Goal: Information Seeking & Learning: Learn about a topic

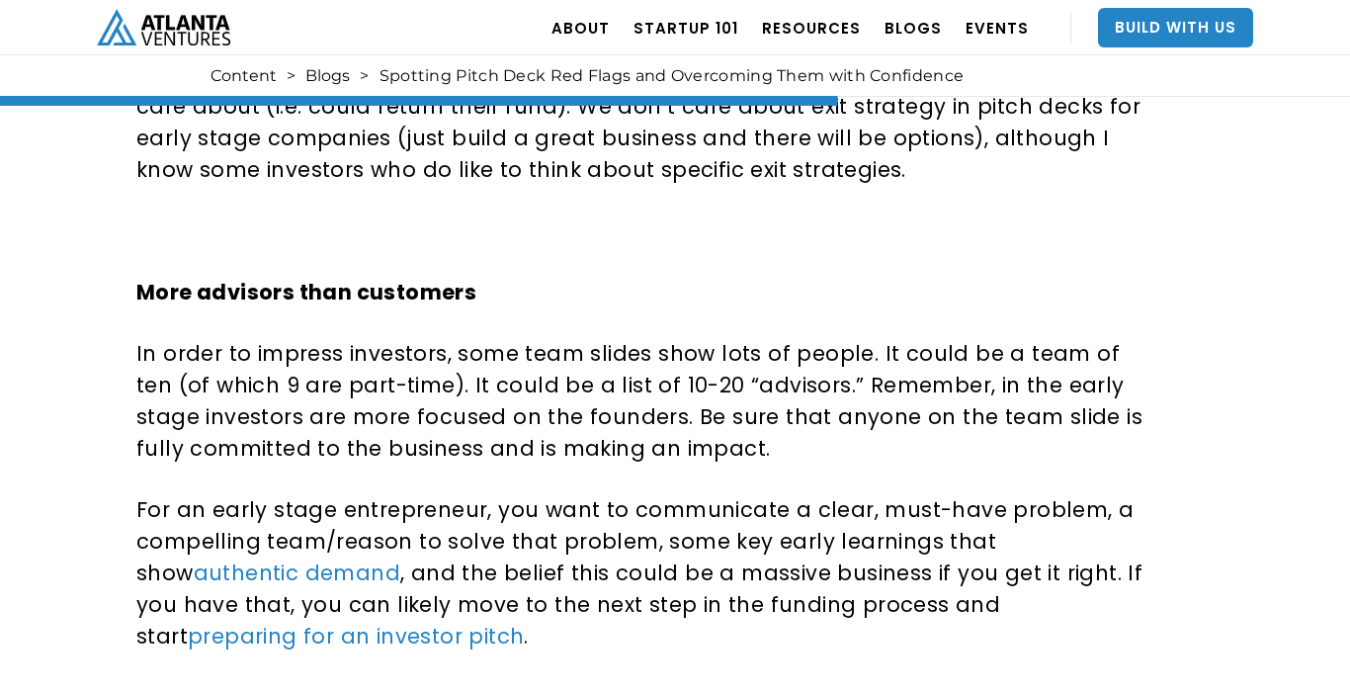
scroll to position [3662, 0]
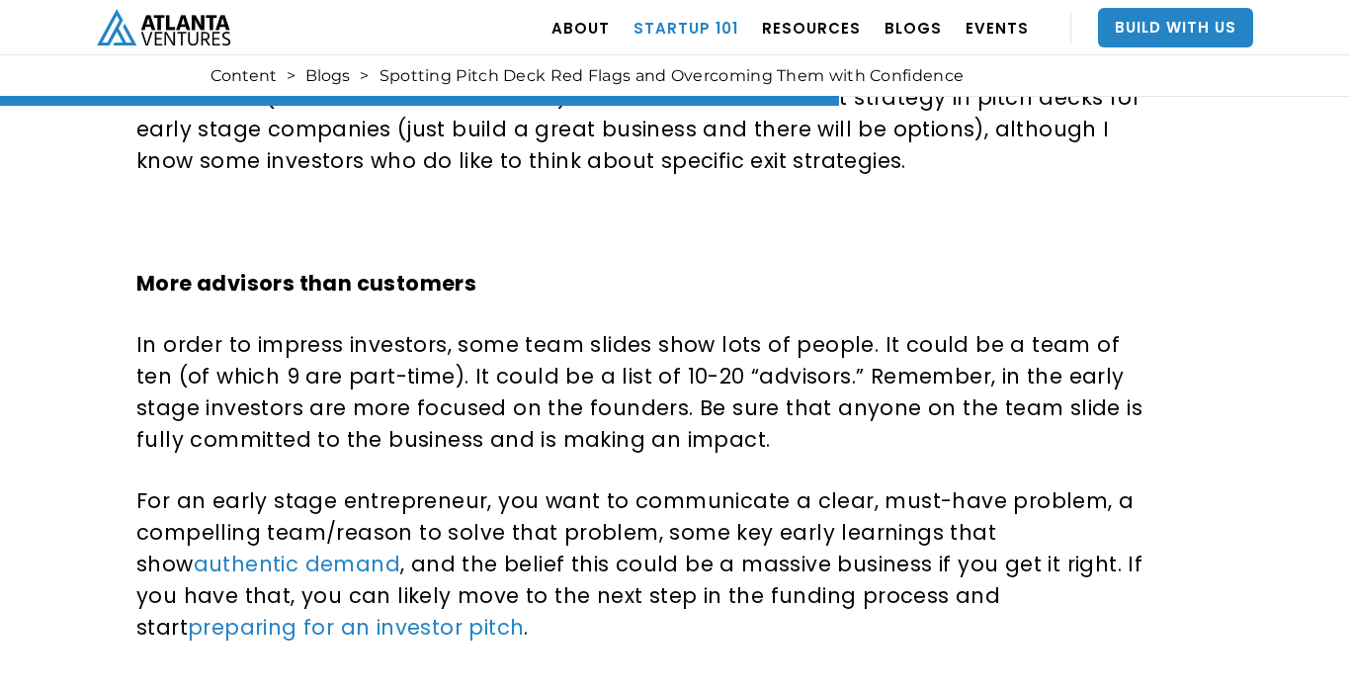
click at [705, 24] on link "Startup 101" at bounding box center [686, 27] width 105 height 55
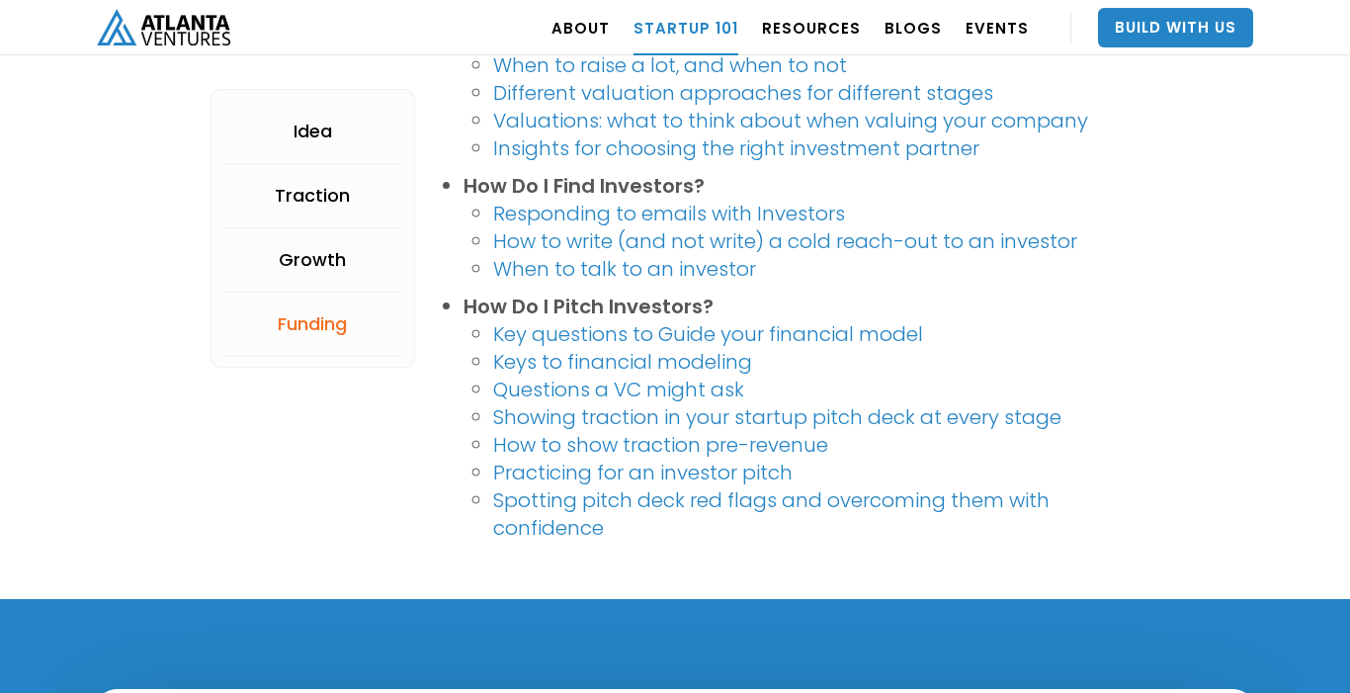
scroll to position [4063, 0]
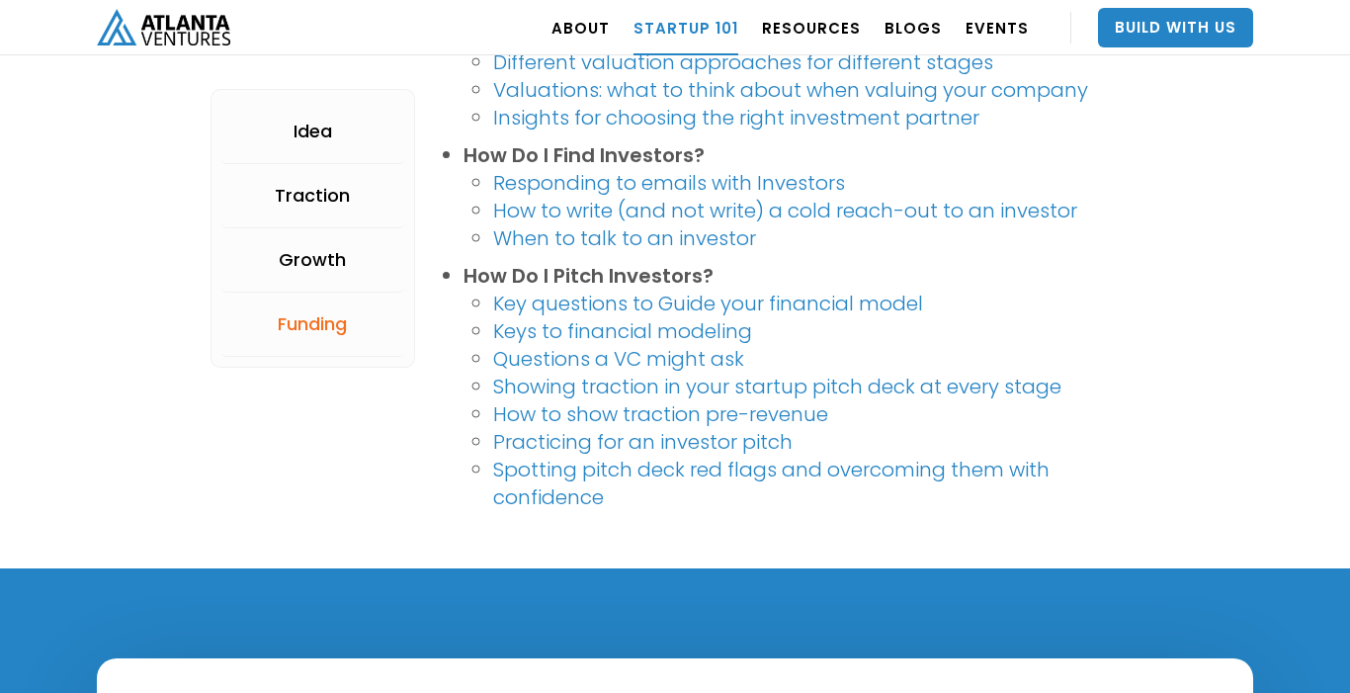
click at [805, 391] on link "Showing traction in your startup pitch deck at every stage" at bounding box center [777, 387] width 568 height 28
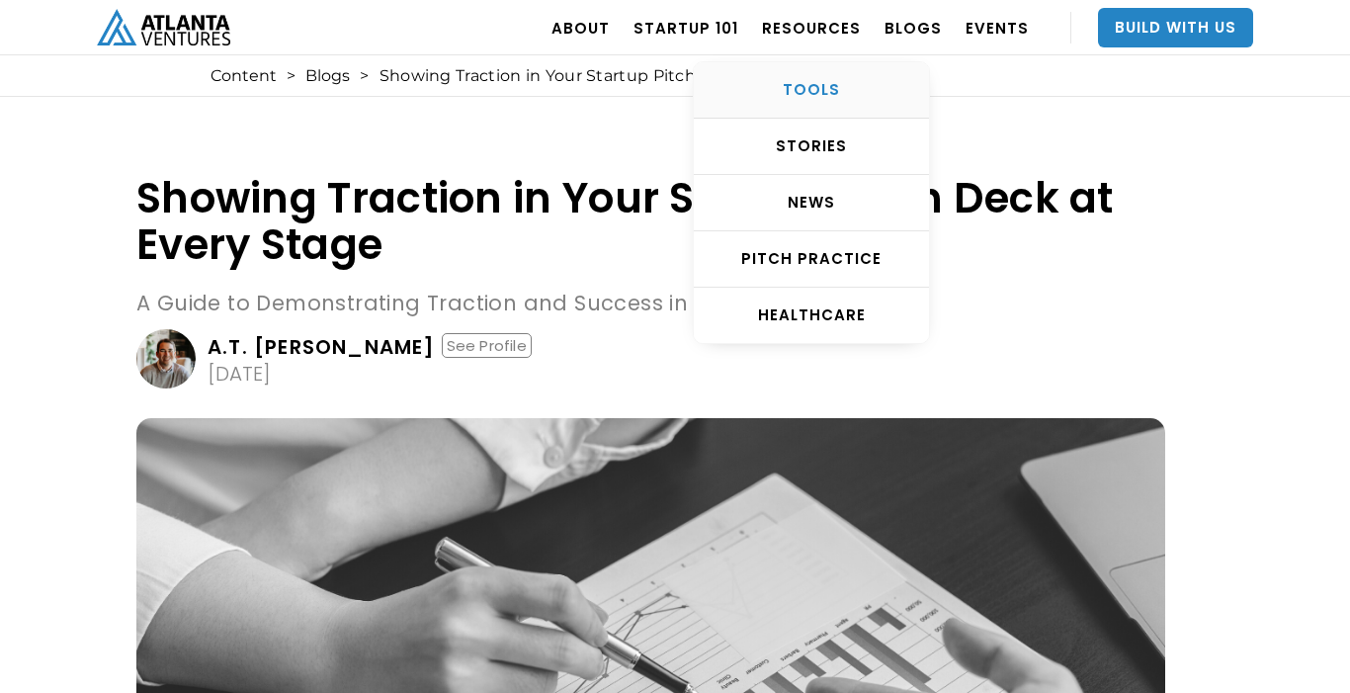
click at [819, 82] on div "TOOLS" at bounding box center [811, 90] width 235 height 20
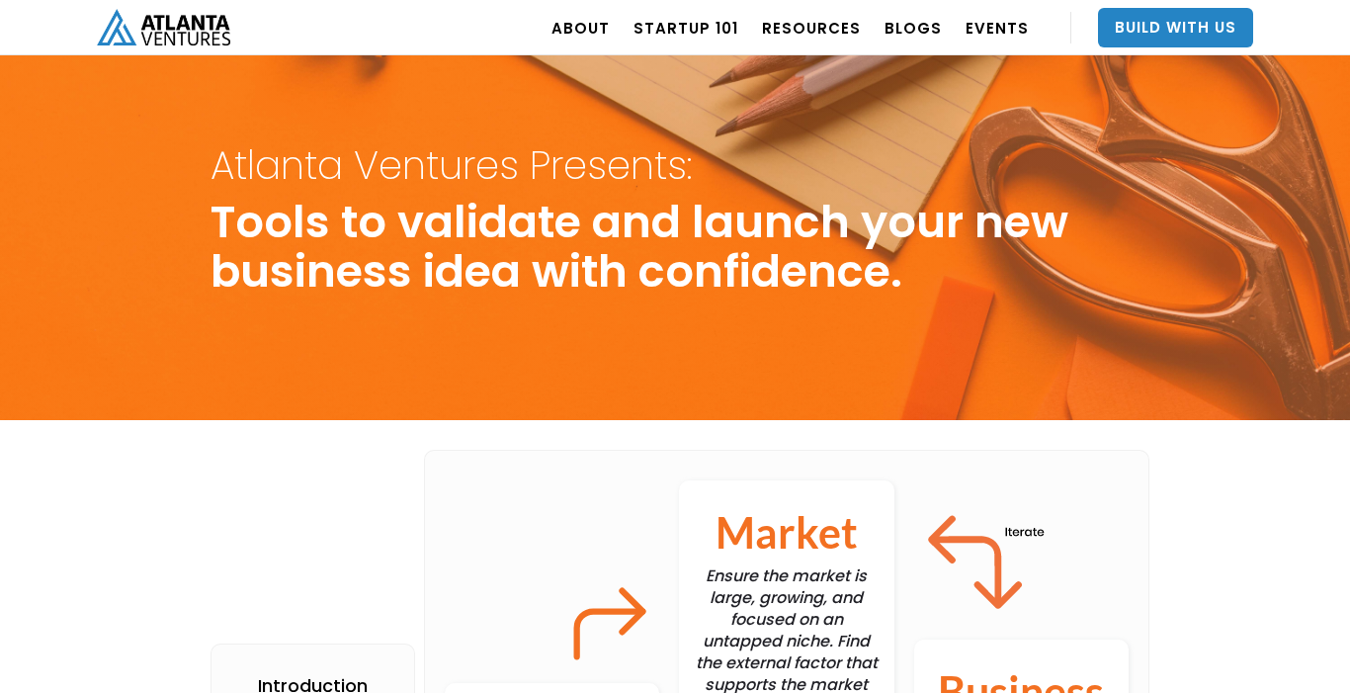
scroll to position [309, 0]
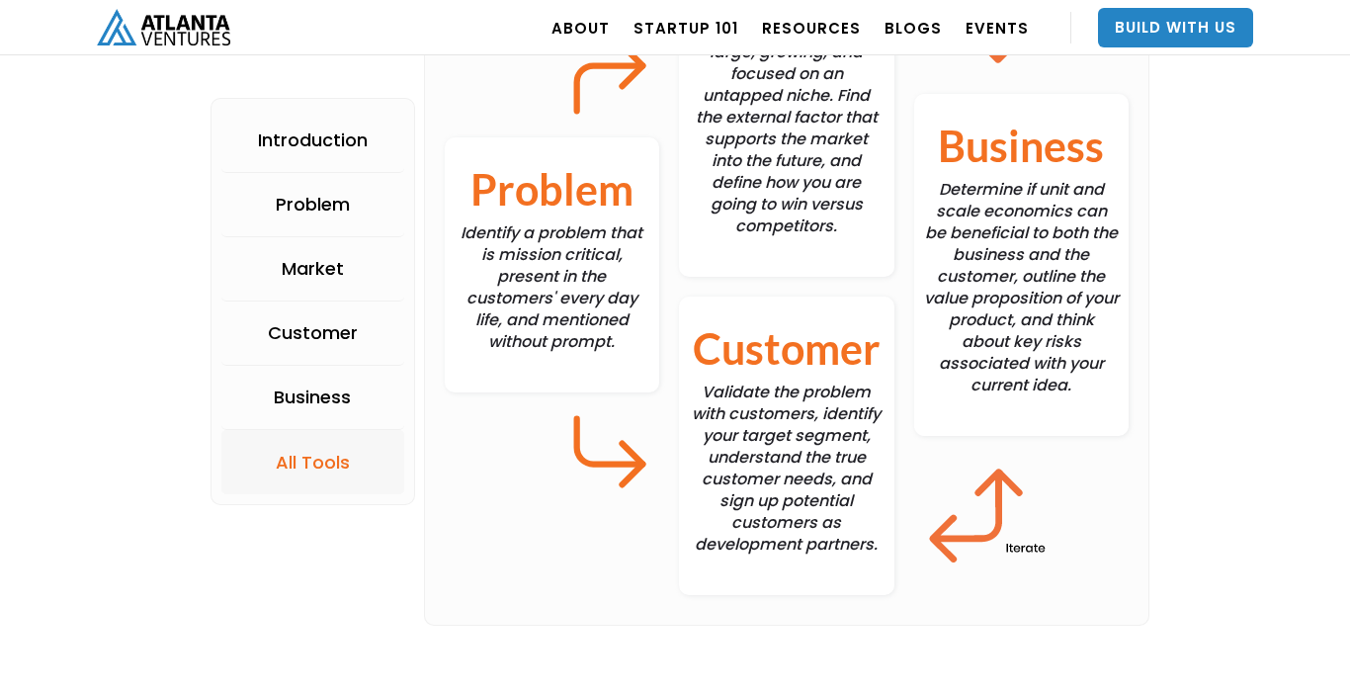
click at [311, 453] on div "All Tools" at bounding box center [313, 463] width 74 height 20
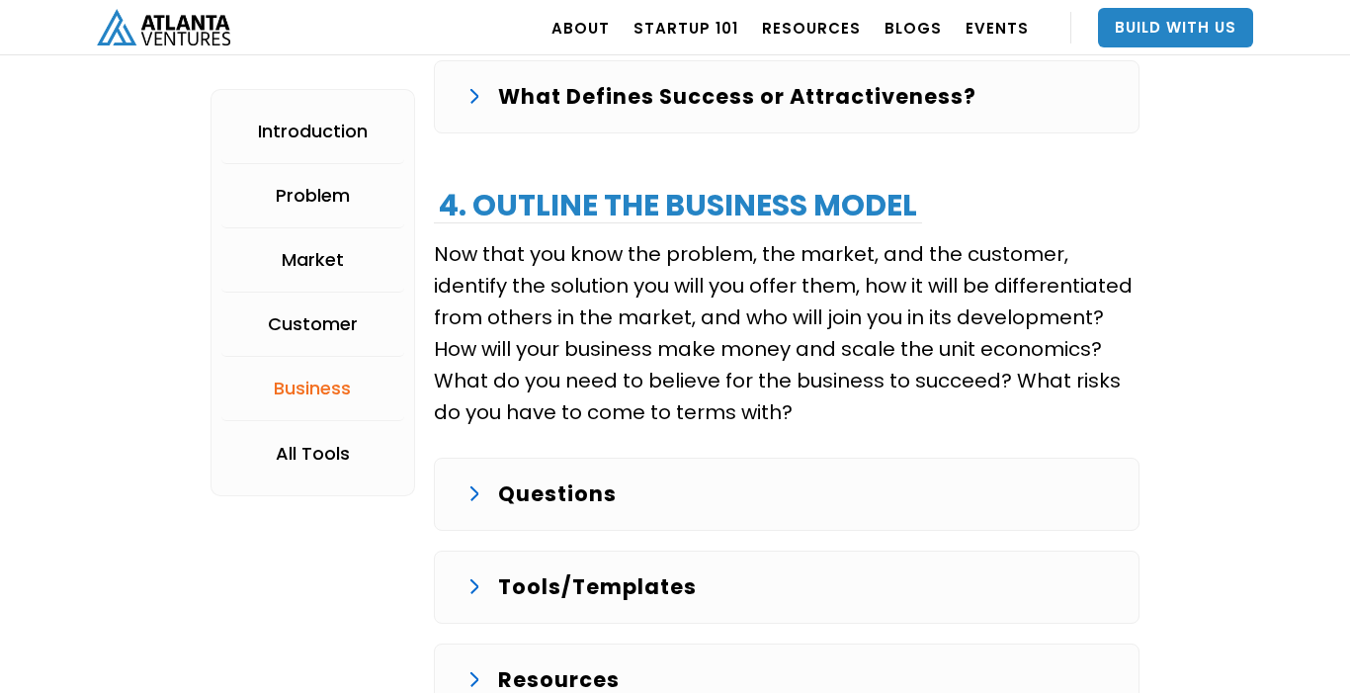
scroll to position [4156, 0]
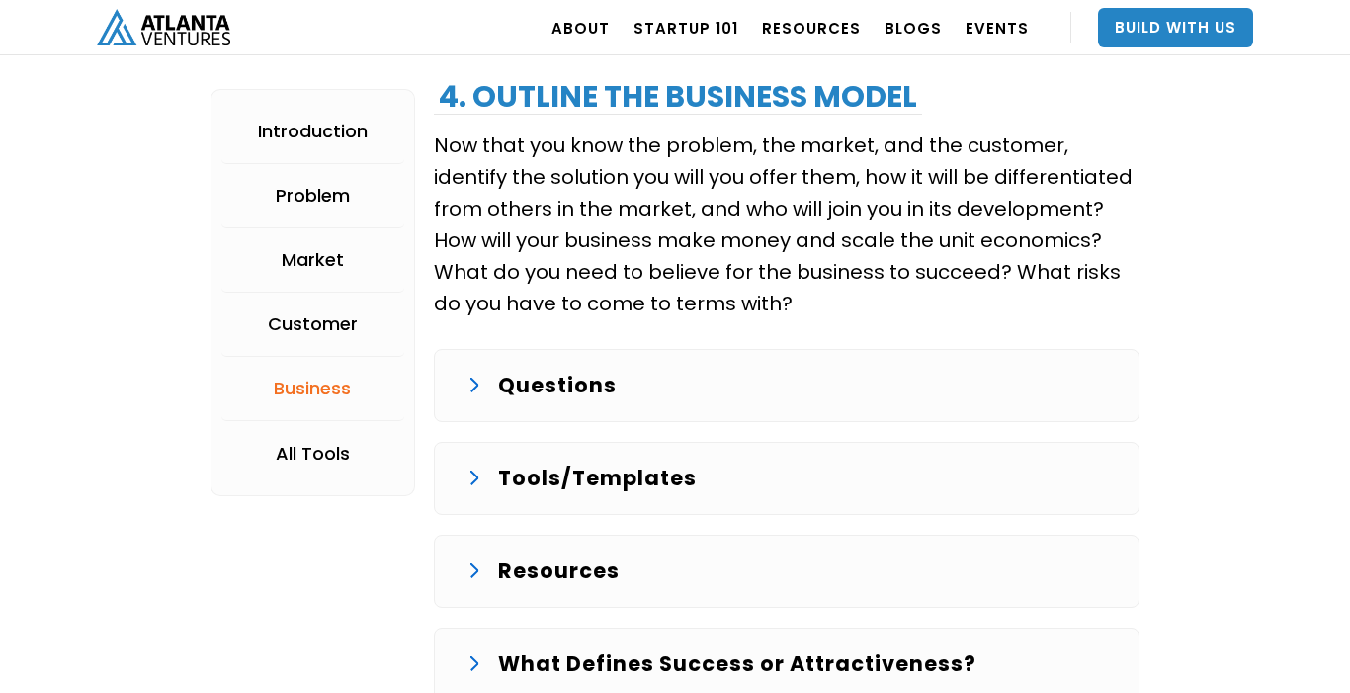
drag, startPoint x: 463, startPoint y: 478, endPoint x: 473, endPoint y: 482, distance: 10.6
click at [463, 478] on div "Tools/Templates Example Workflow ROI Calculator Business Model Canvas Example “…" at bounding box center [787, 478] width 706 height 73
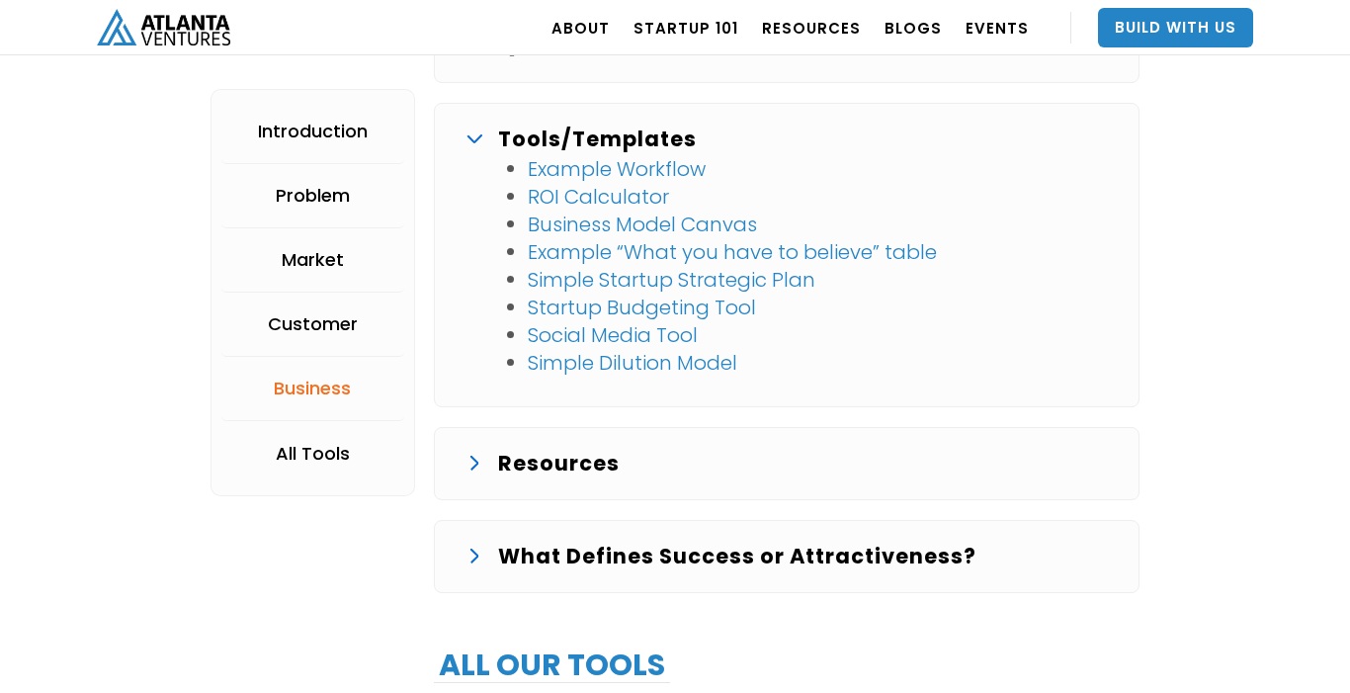
scroll to position [4594, 0]
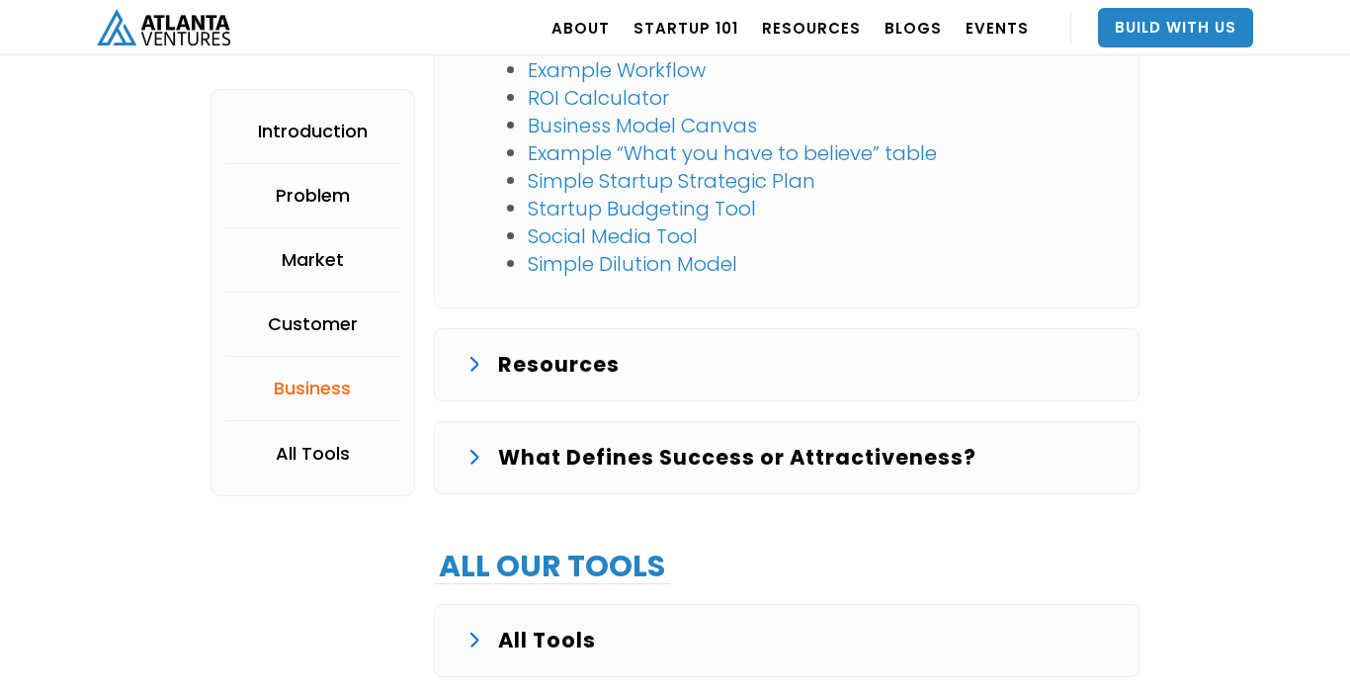
click at [511, 383] on div "Resources Startup Strategy Startup Success: Team, Stream, and Not a Meme by Dav…" at bounding box center [787, 364] width 706 height 73
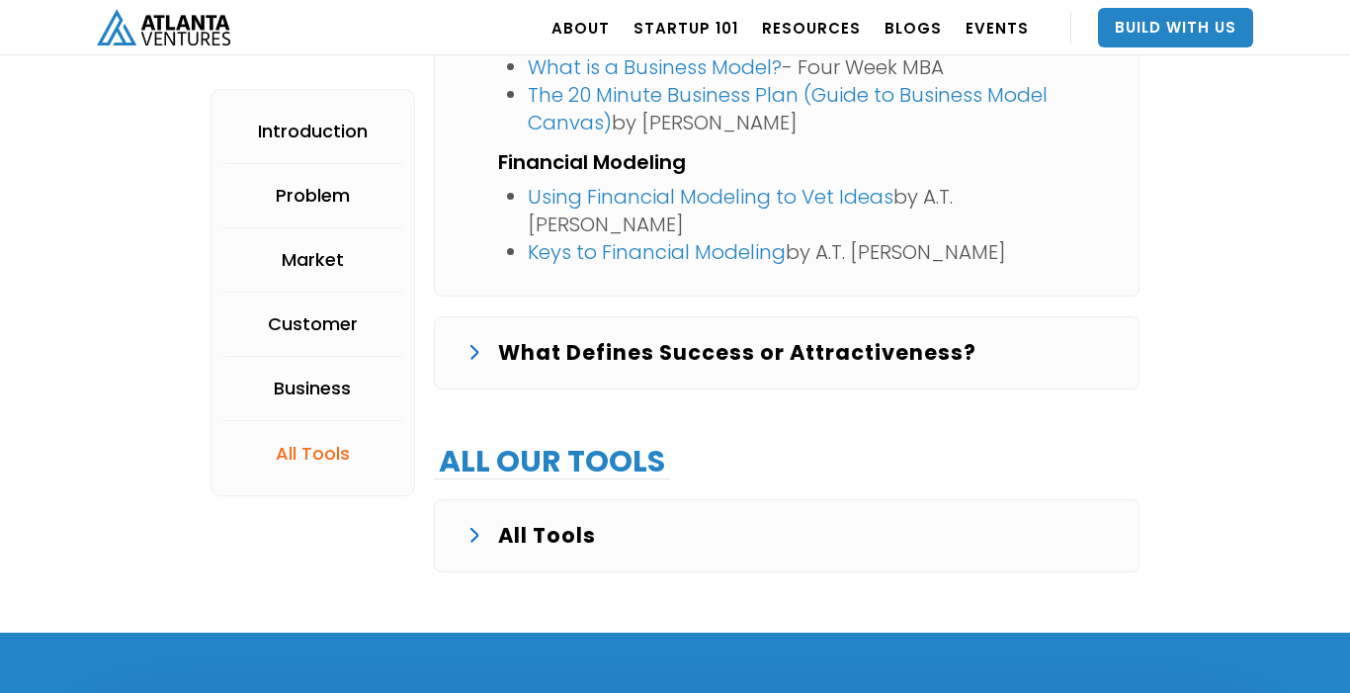
scroll to position [5453, 0]
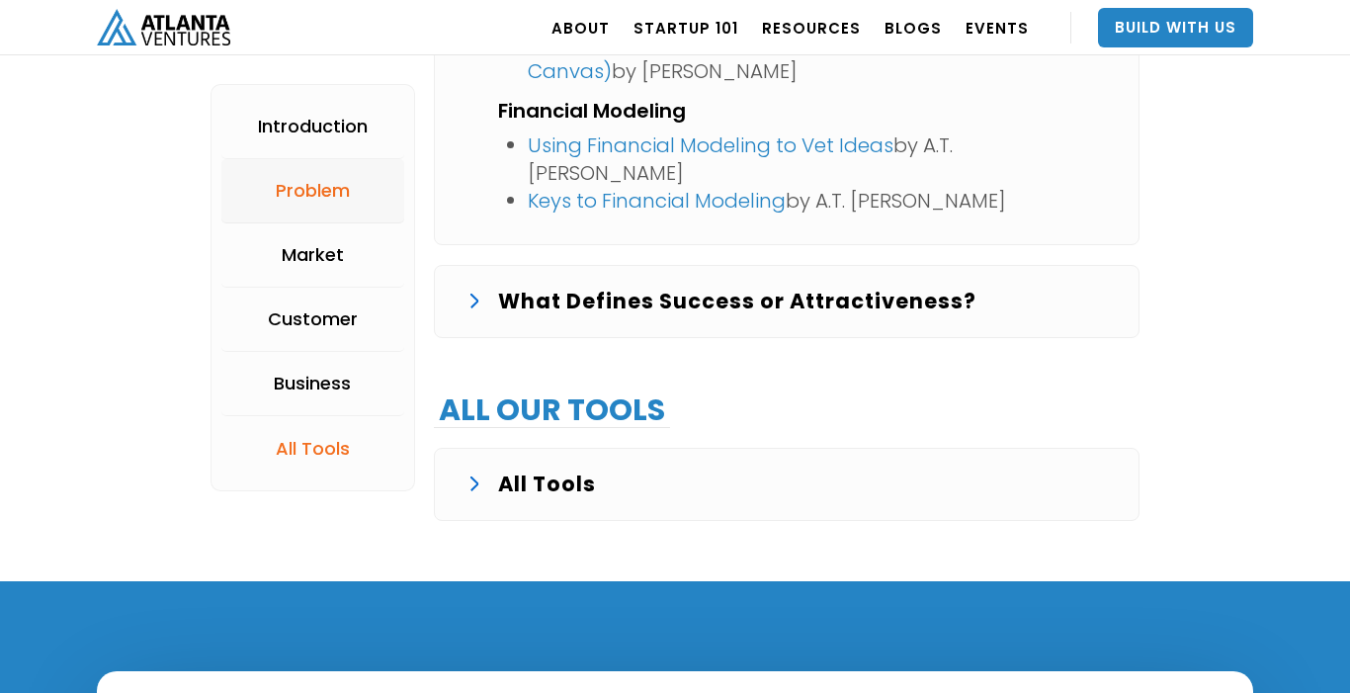
click at [319, 181] on div "Problem" at bounding box center [313, 191] width 74 height 20
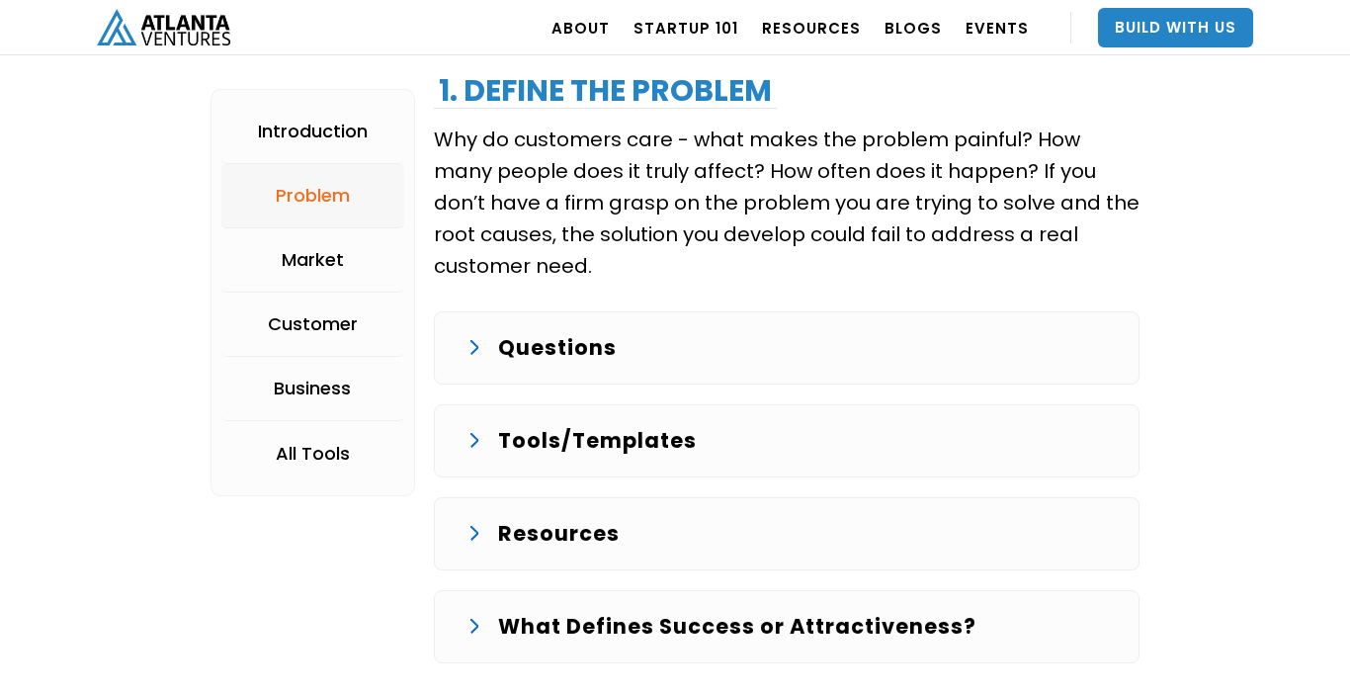
scroll to position [2132, 0]
click at [539, 440] on p "Tools/Templates" at bounding box center [597, 442] width 199 height 32
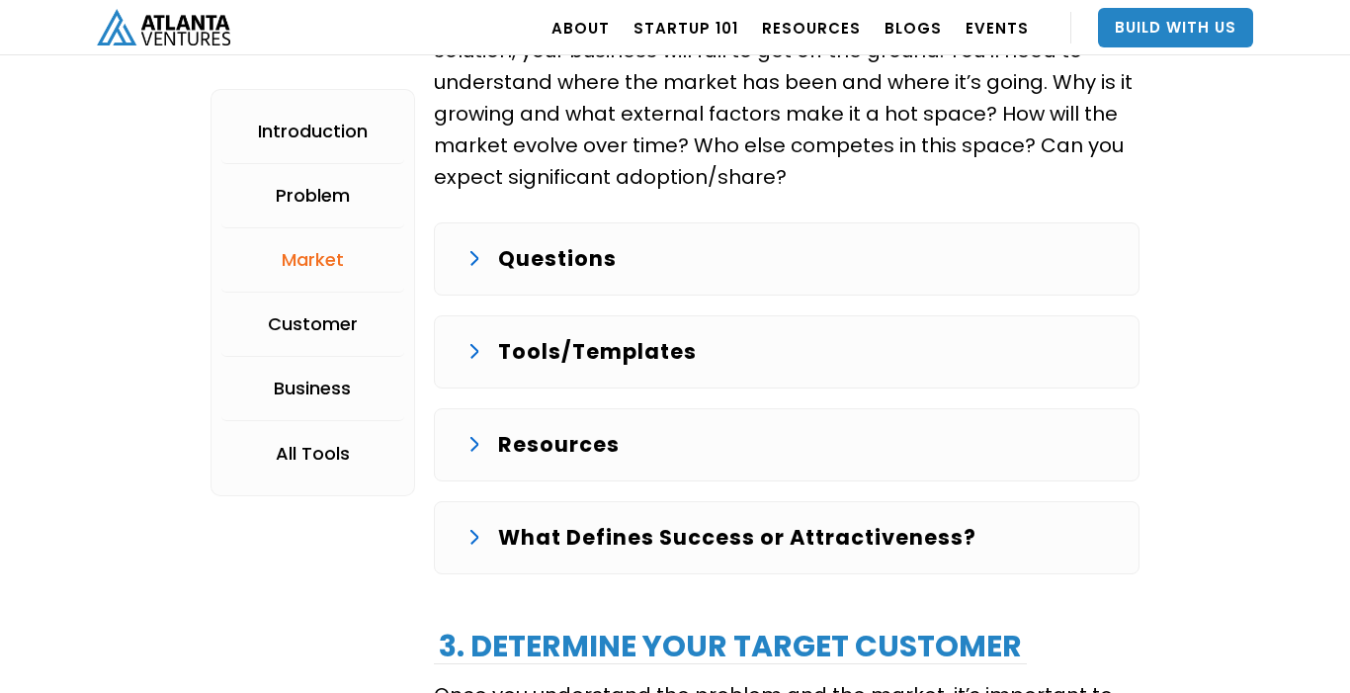
scroll to position [2963, 0]
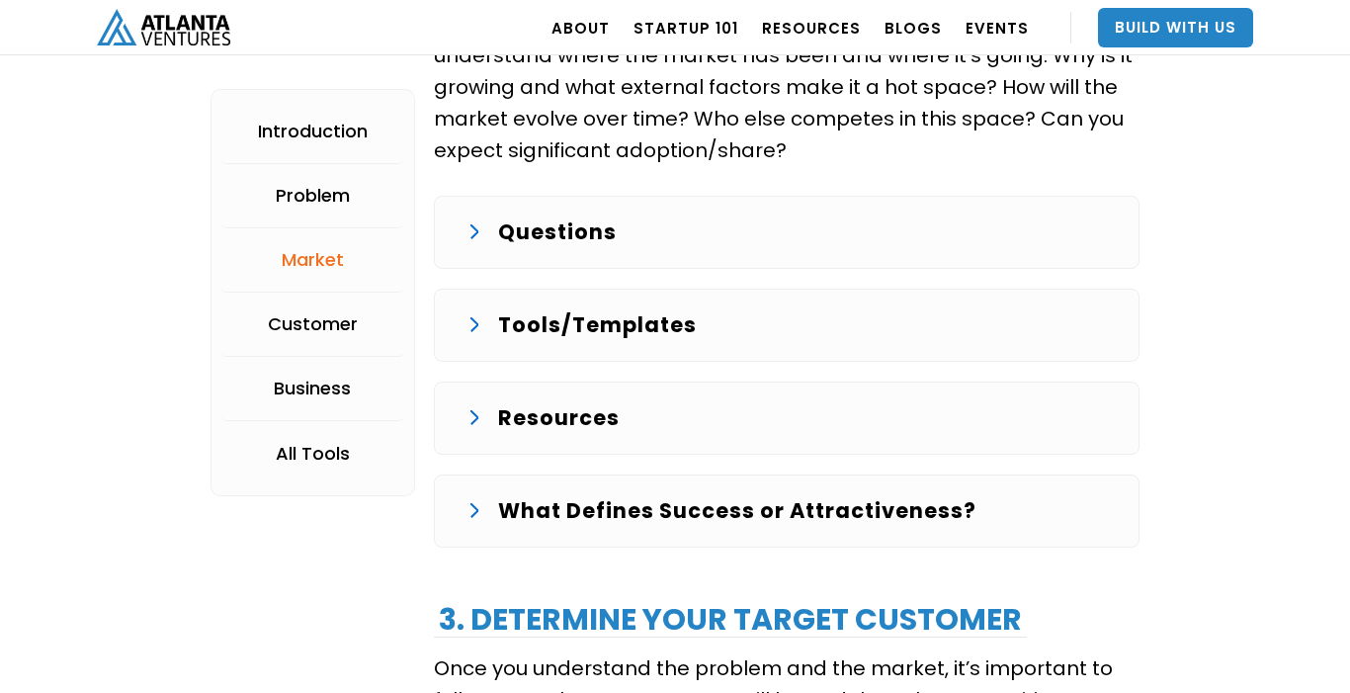
click at [633, 347] on div "Tools/Templates Example market sizing Competitive Analysis Factors to Consider" at bounding box center [787, 325] width 706 height 73
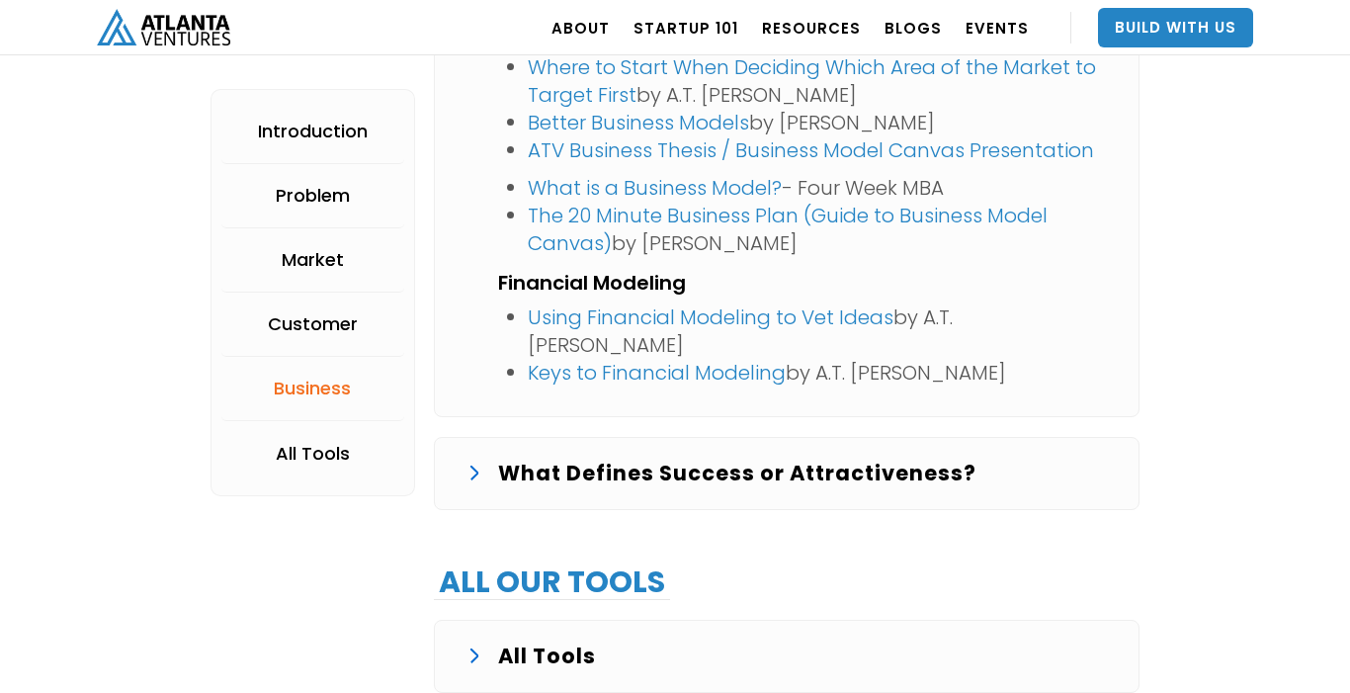
scroll to position [5766, 0]
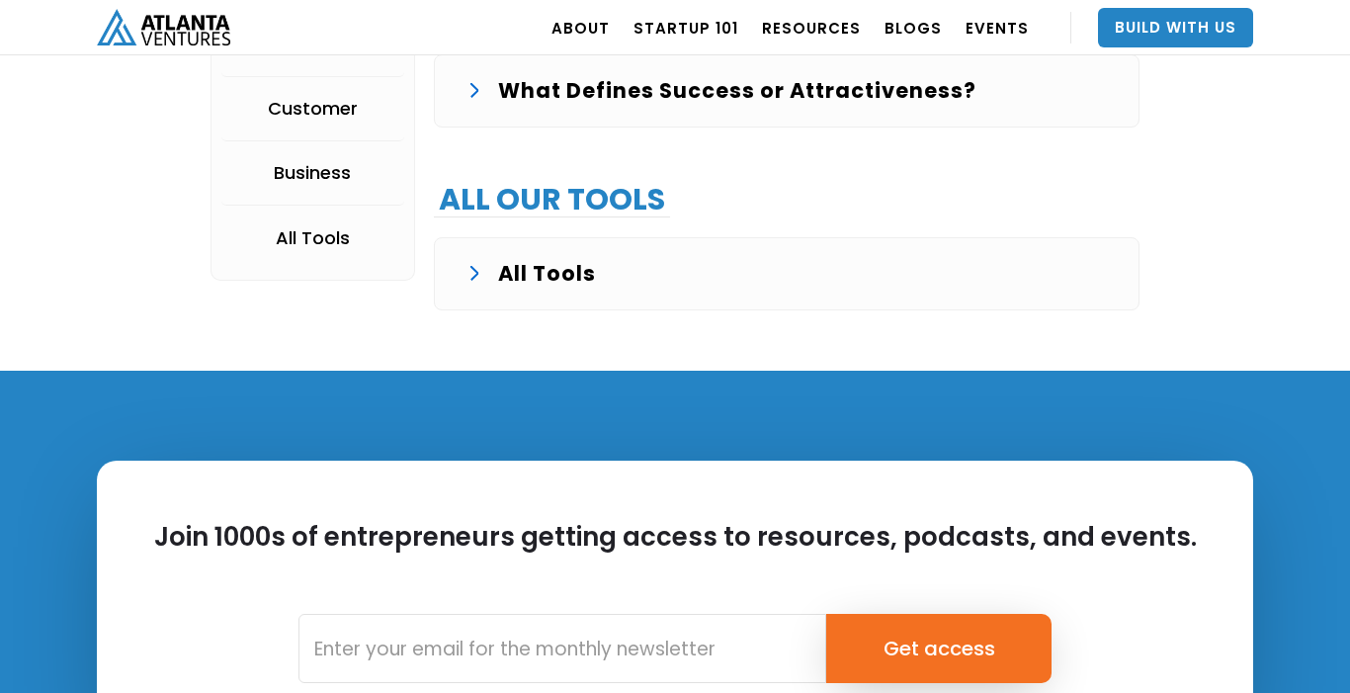
click at [557, 237] on div "All Tools Example Customer Problem and Conversation Example market sizing Compe…" at bounding box center [787, 273] width 706 height 73
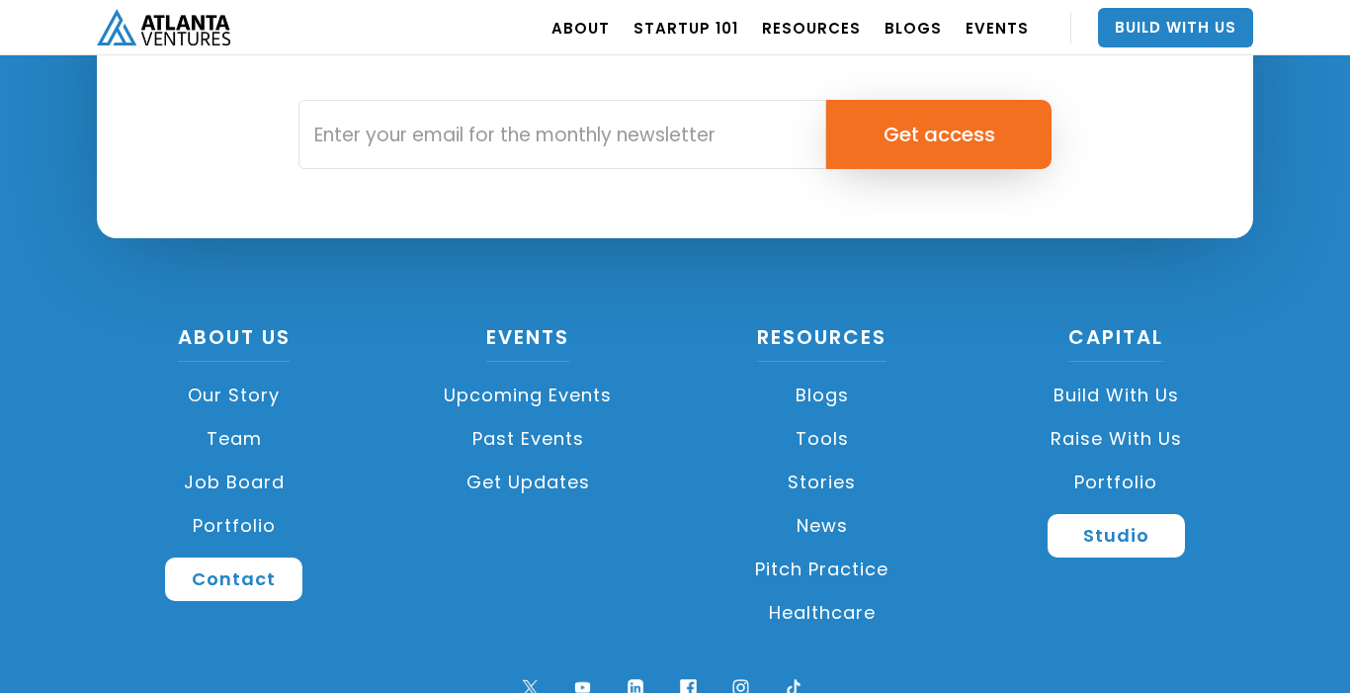
scroll to position [6633, 0]
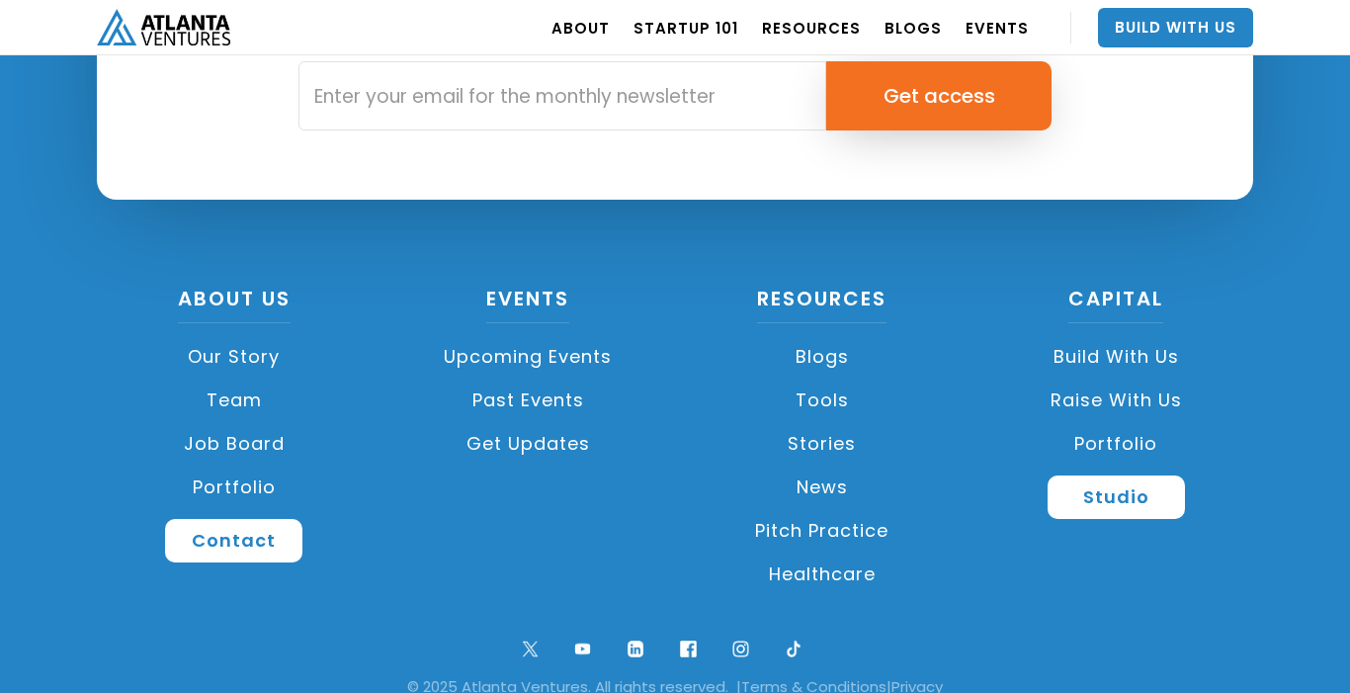
click at [803, 509] on link "Pitch Practice" at bounding box center [822, 530] width 275 height 43
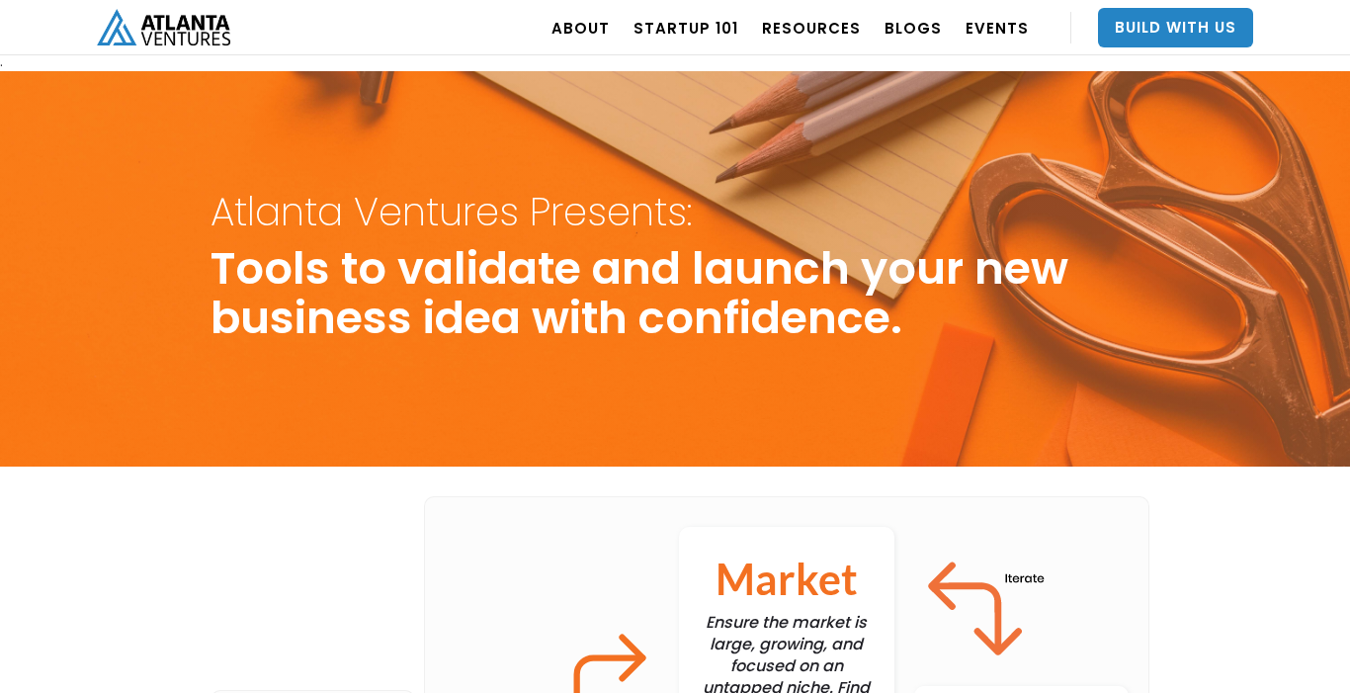
scroll to position [0, 0]
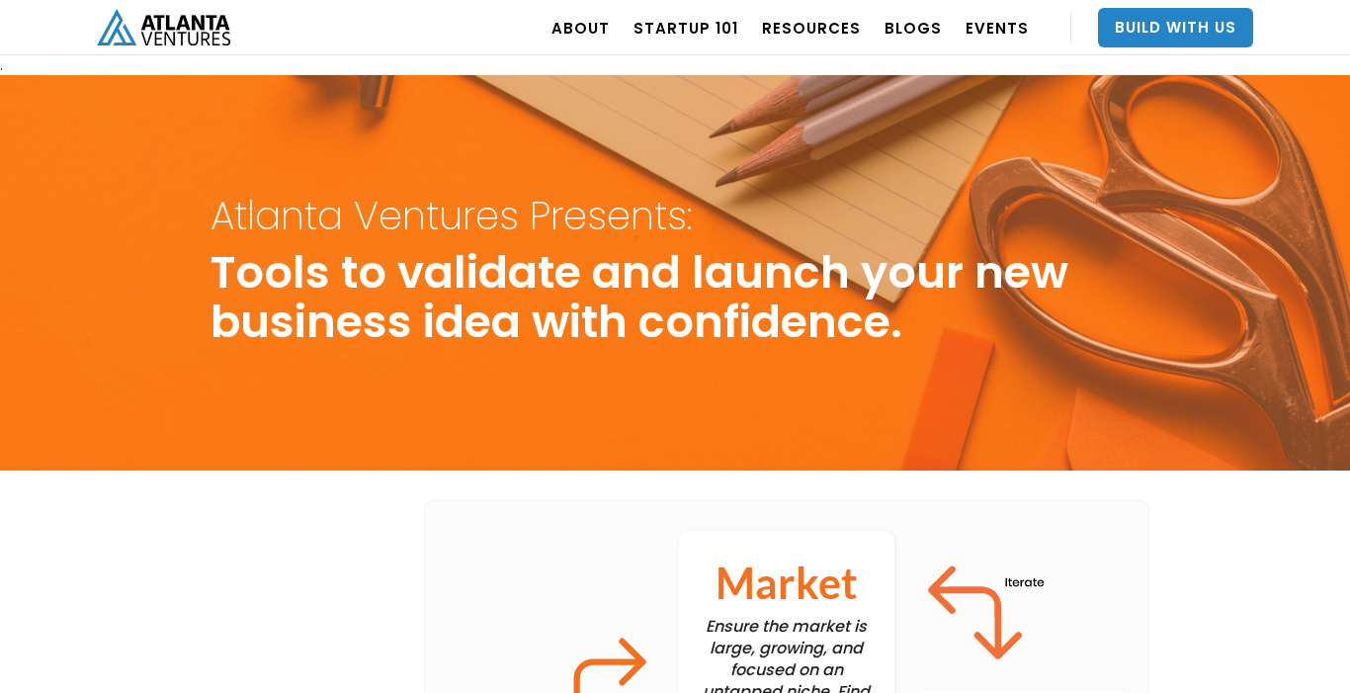
click at [67, 37] on div "ABOUT OUR STORY TEAM Job Board PORTFOLIO Startup 101 RESOURCES TOOLS STORIES NE…" at bounding box center [675, 27] width 1350 height 55
click at [720, 26] on link "Startup 101" at bounding box center [686, 27] width 105 height 55
